Goal: Task Accomplishment & Management: Use online tool/utility

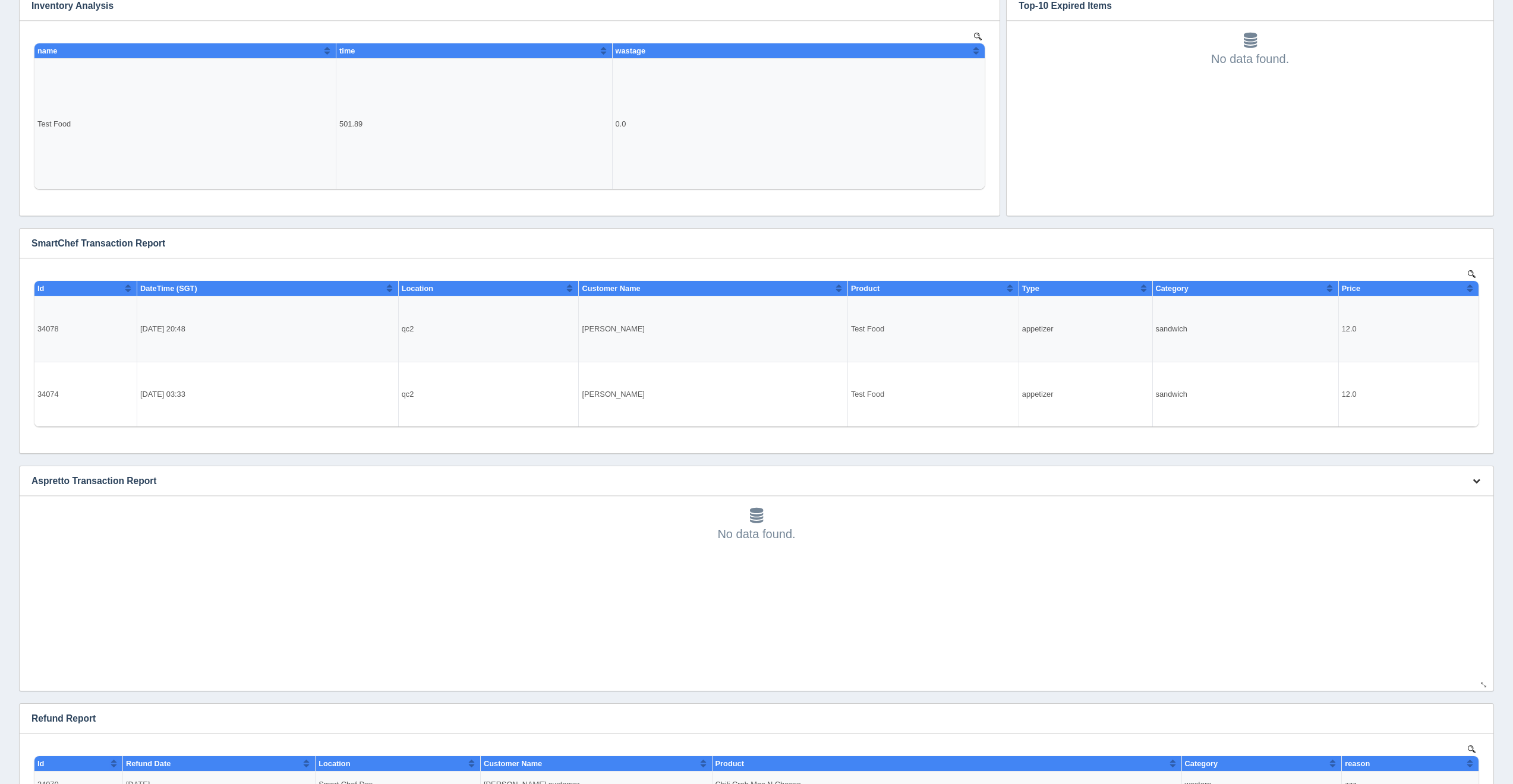
click at [1472, 483] on icon "button" at bounding box center [1476, 480] width 8 height 8
click at [1463, 493] on link "Edit chart" at bounding box center [1437, 498] width 95 height 17
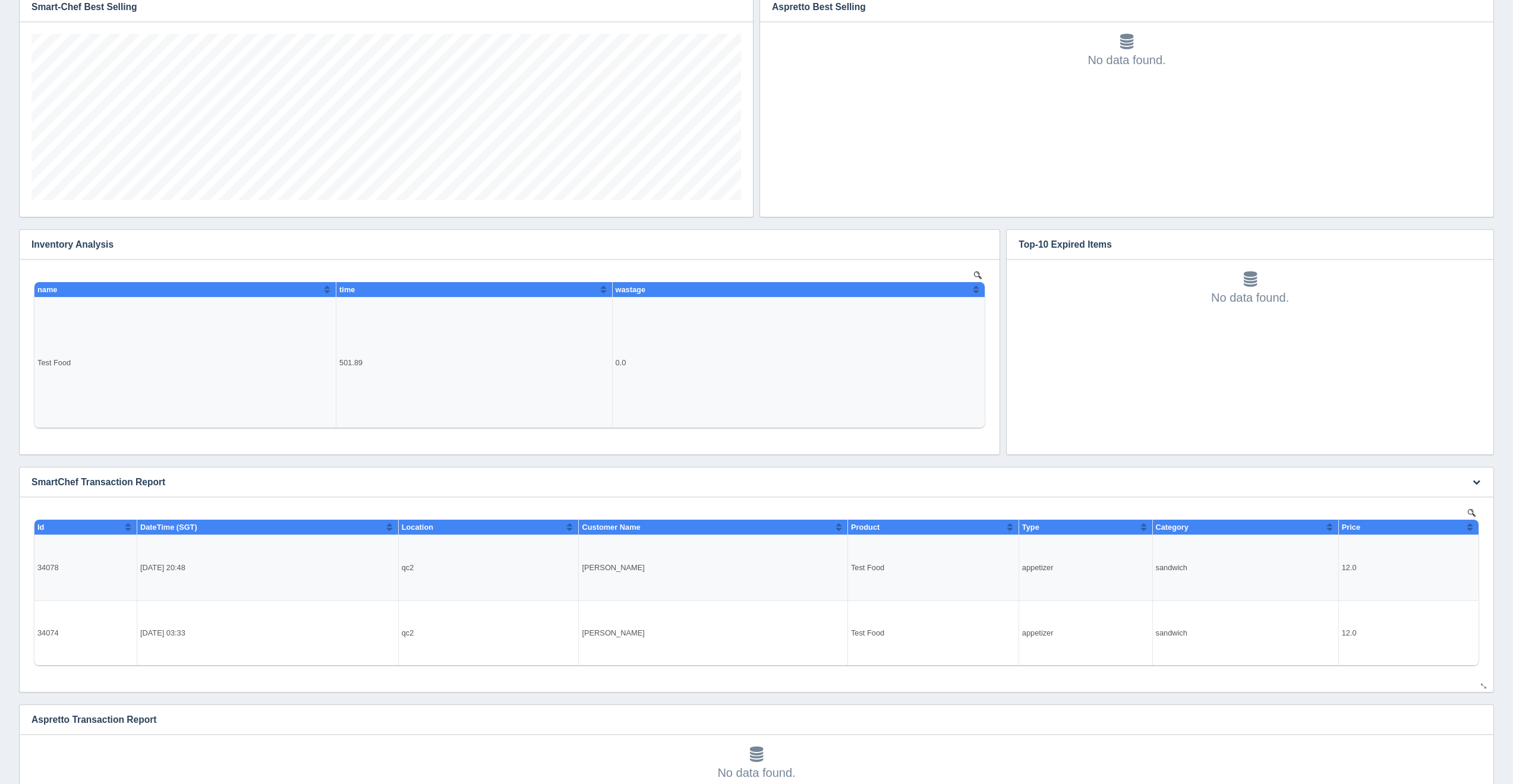
scroll to position [310, 0]
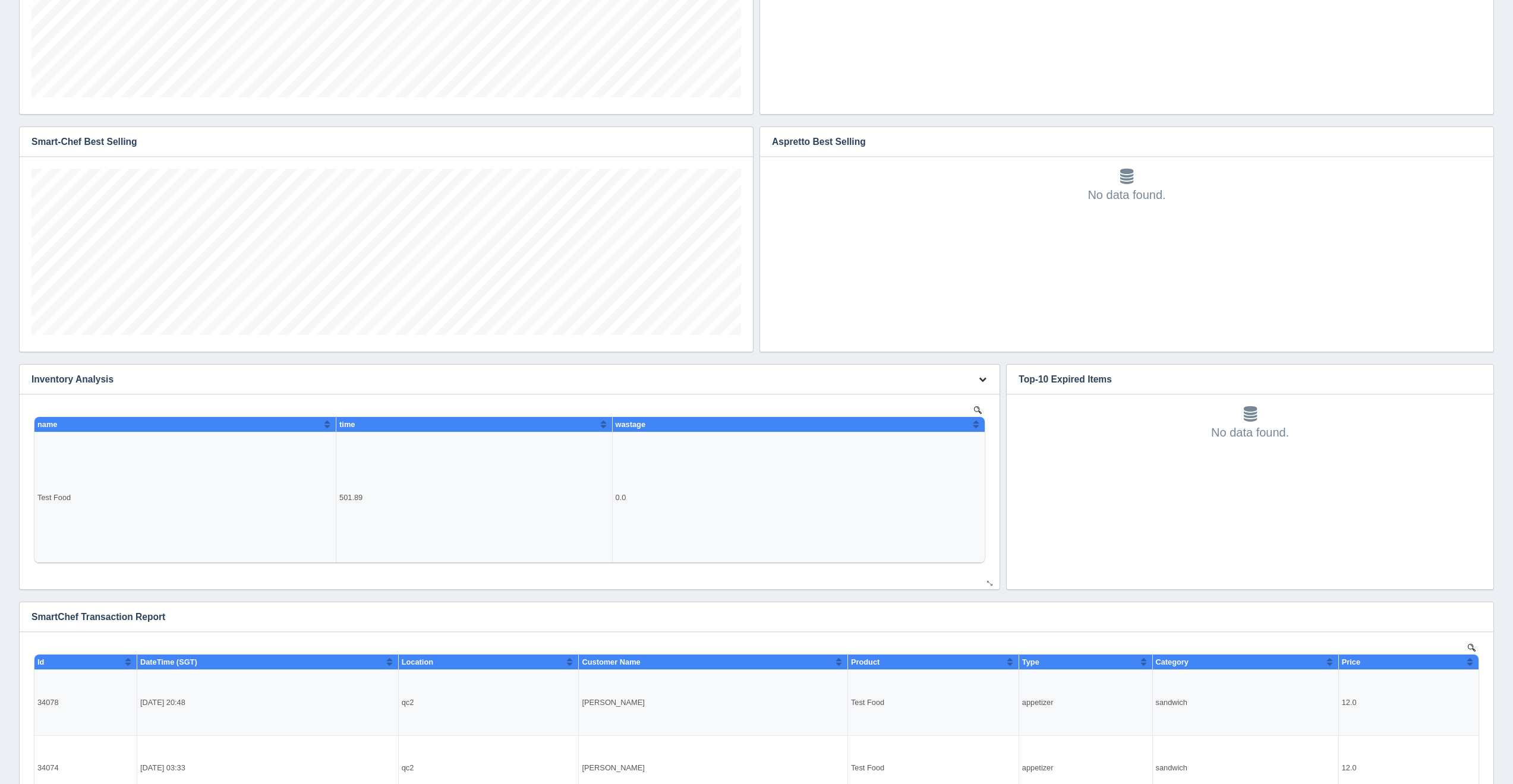
click at [981, 375] on icon "button" at bounding box center [982, 379] width 8 height 8
click at [981, 388] on link "Edit chart" at bounding box center [943, 397] width 95 height 17
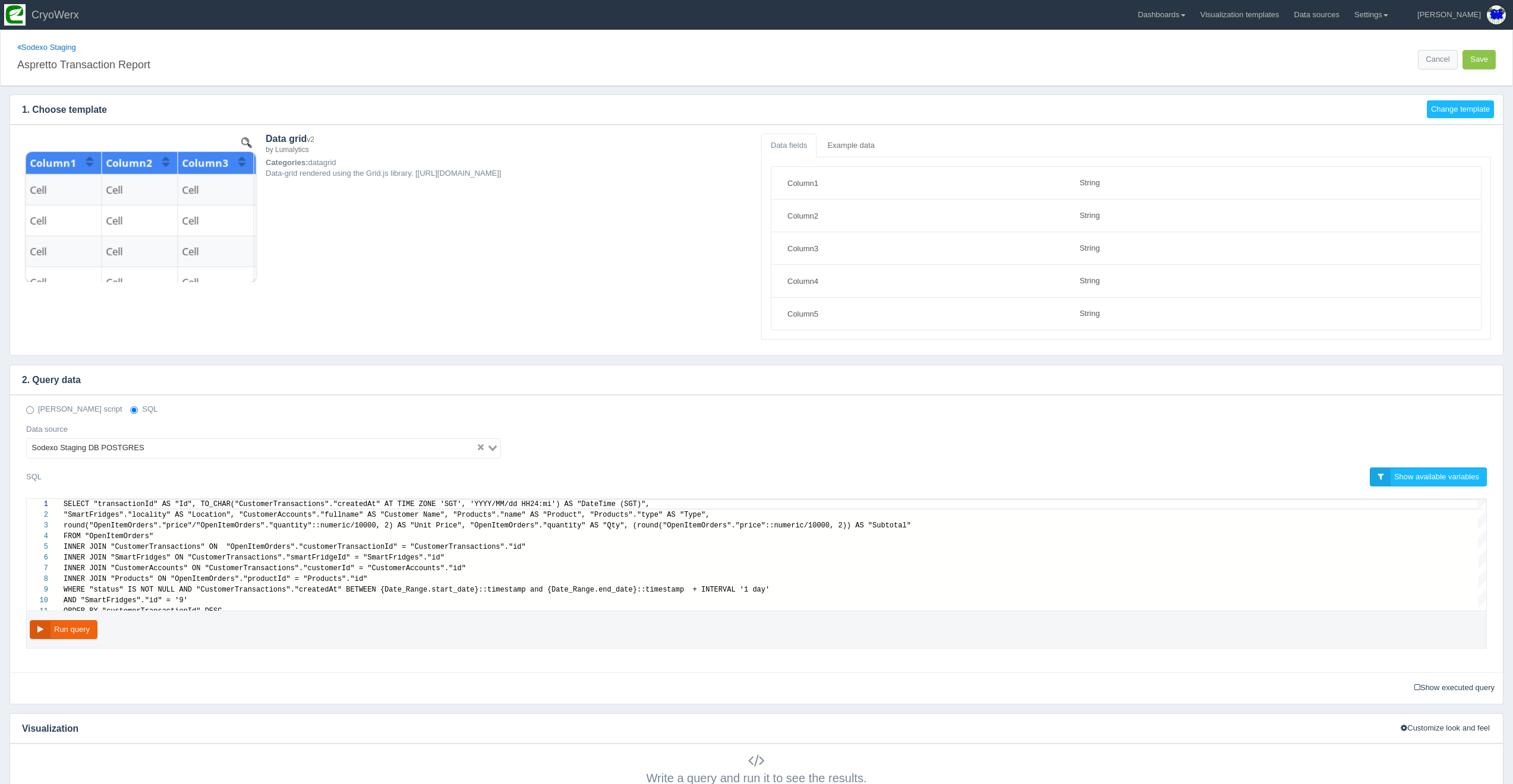
select select "string"
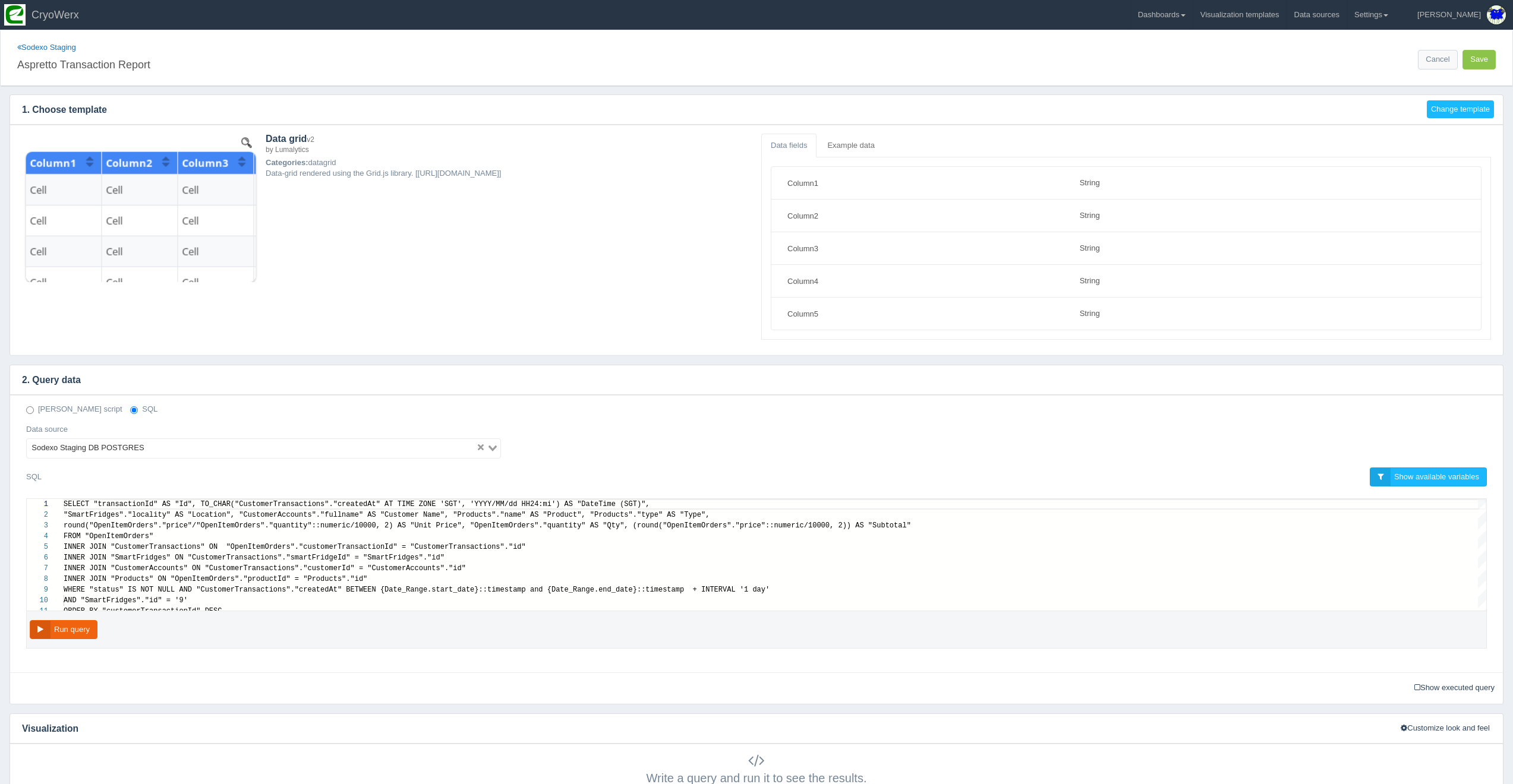
scroll to position [32, 0]
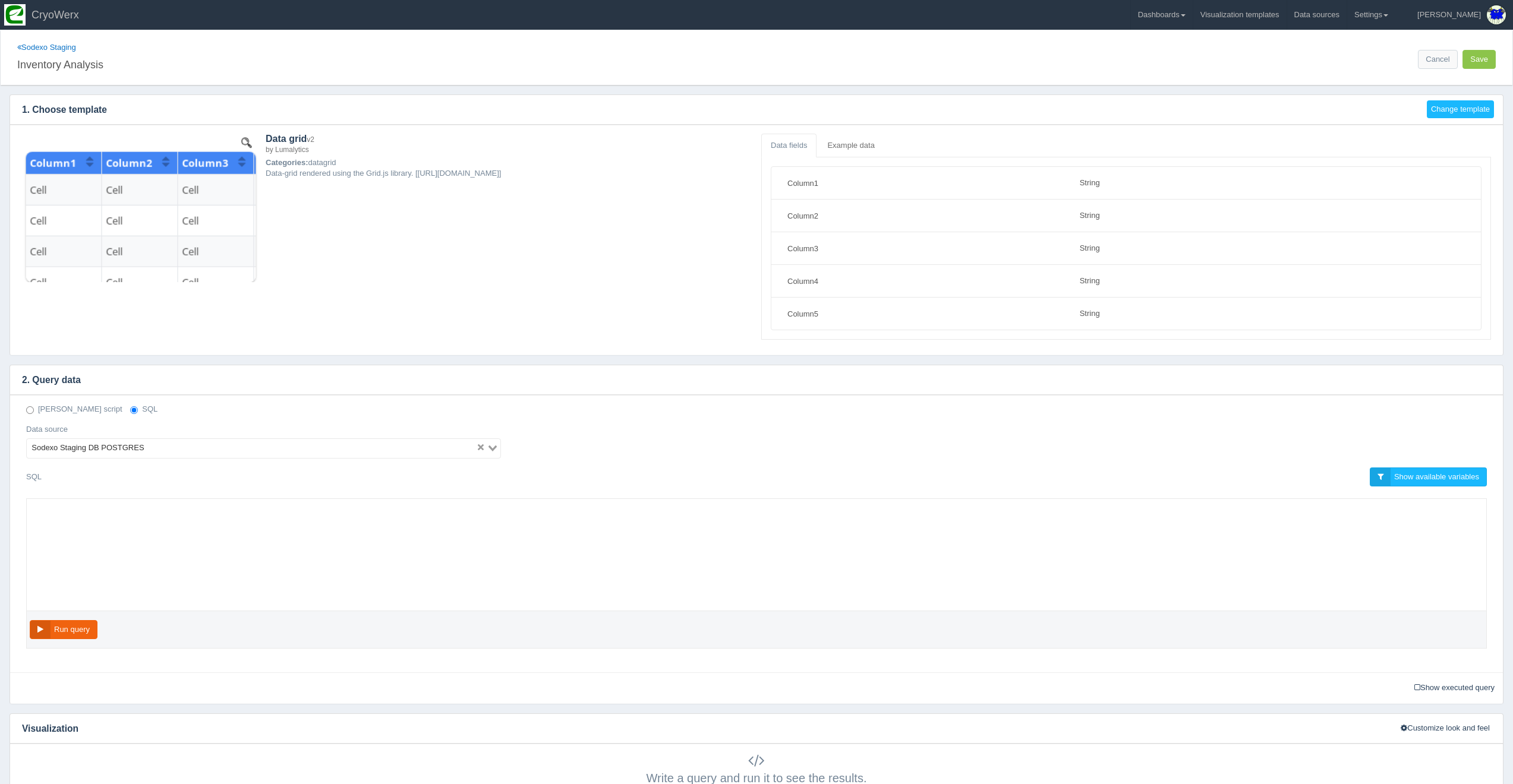
select select "string"
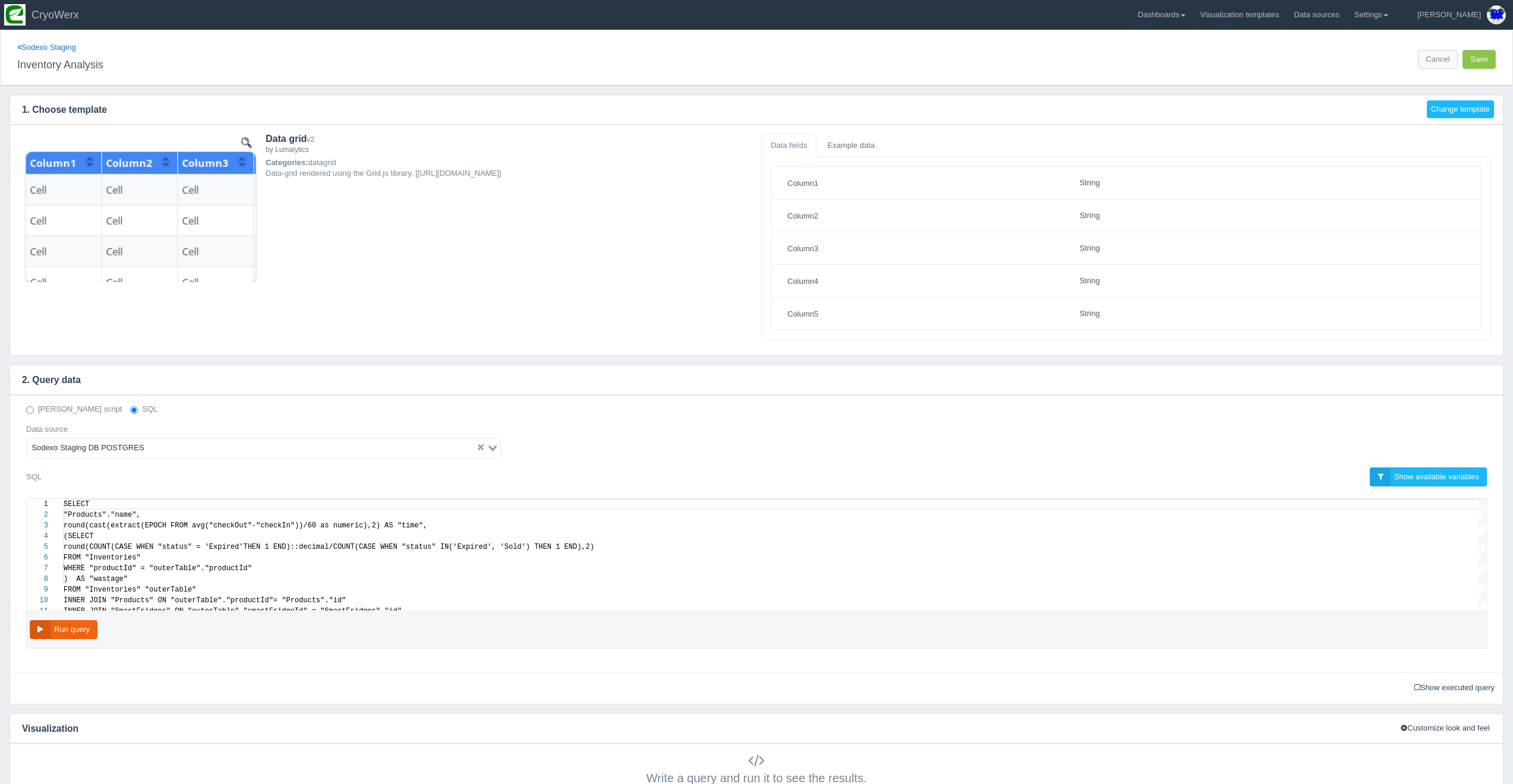
scroll to position [107, 0]
